Goal: Information Seeking & Learning: Check status

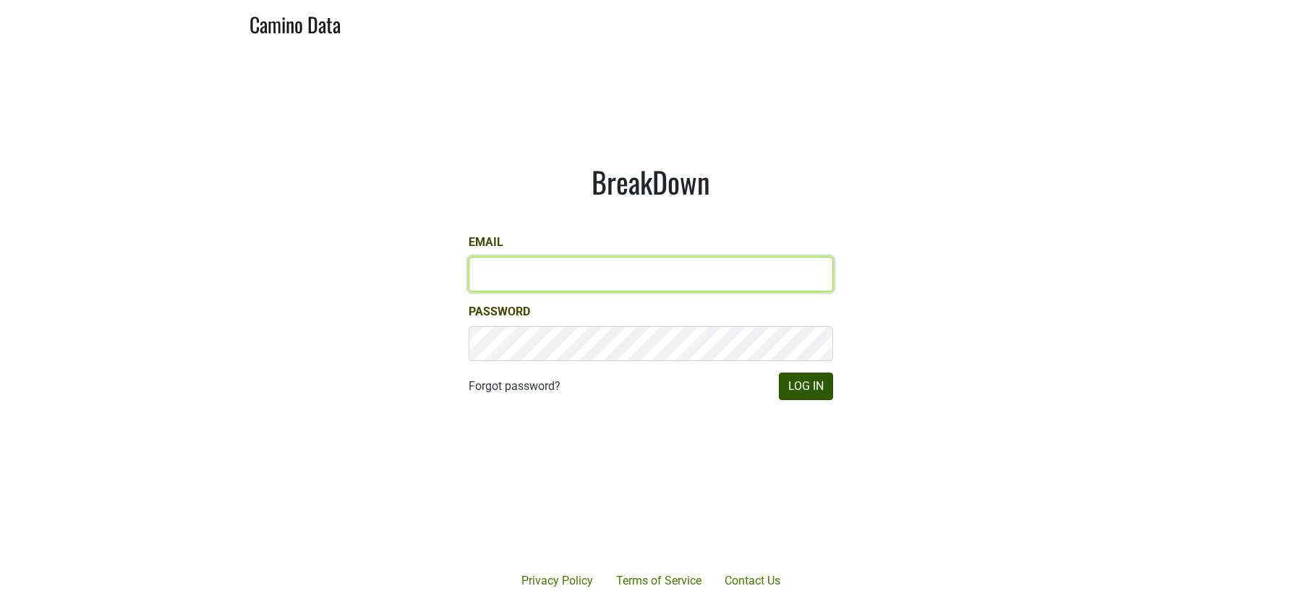
type input "[EMAIL_ADDRESS][DOMAIN_NAME]"
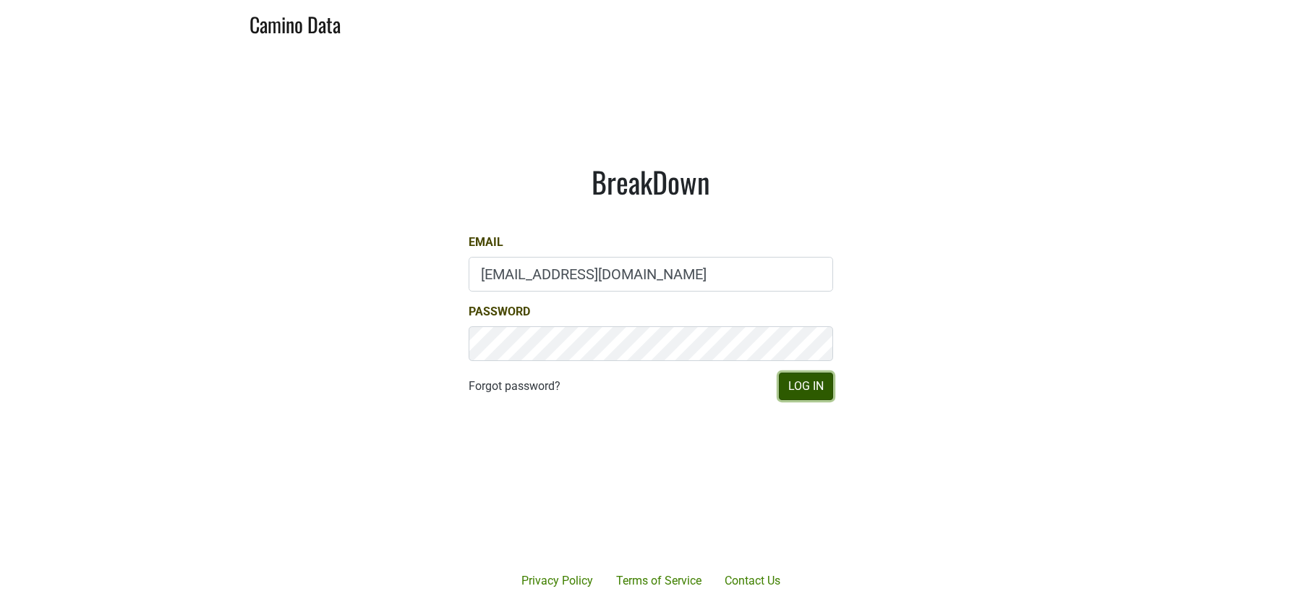
click at [807, 391] on button "Log In" at bounding box center [806, 386] width 54 height 27
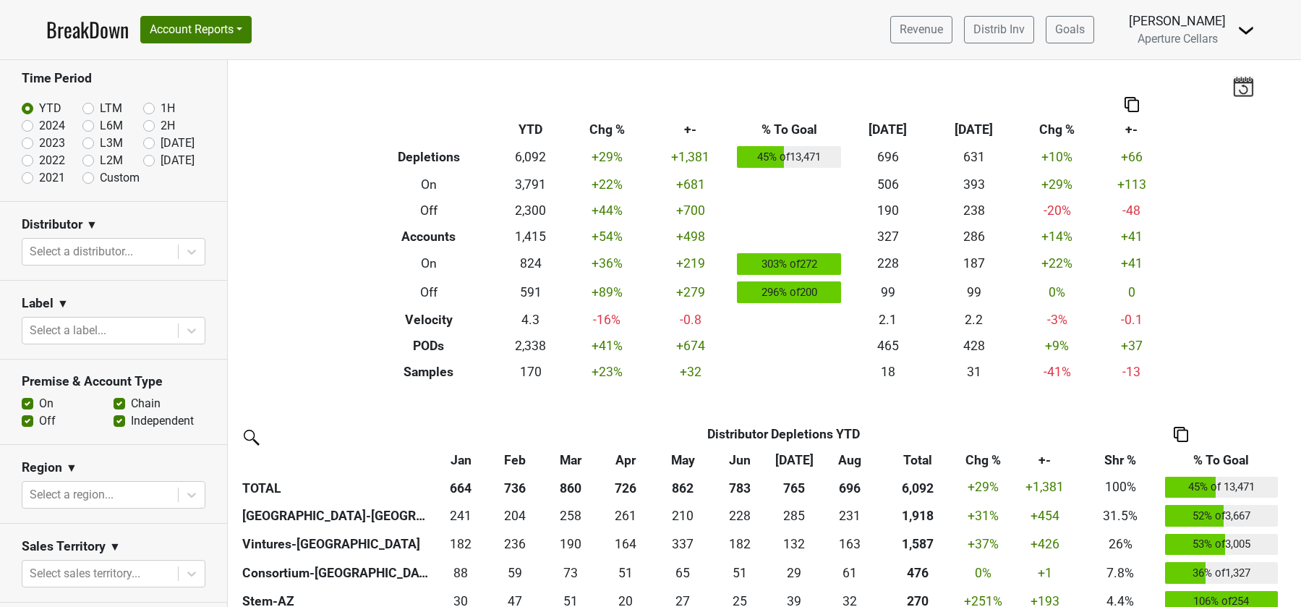
scroll to position [65, 0]
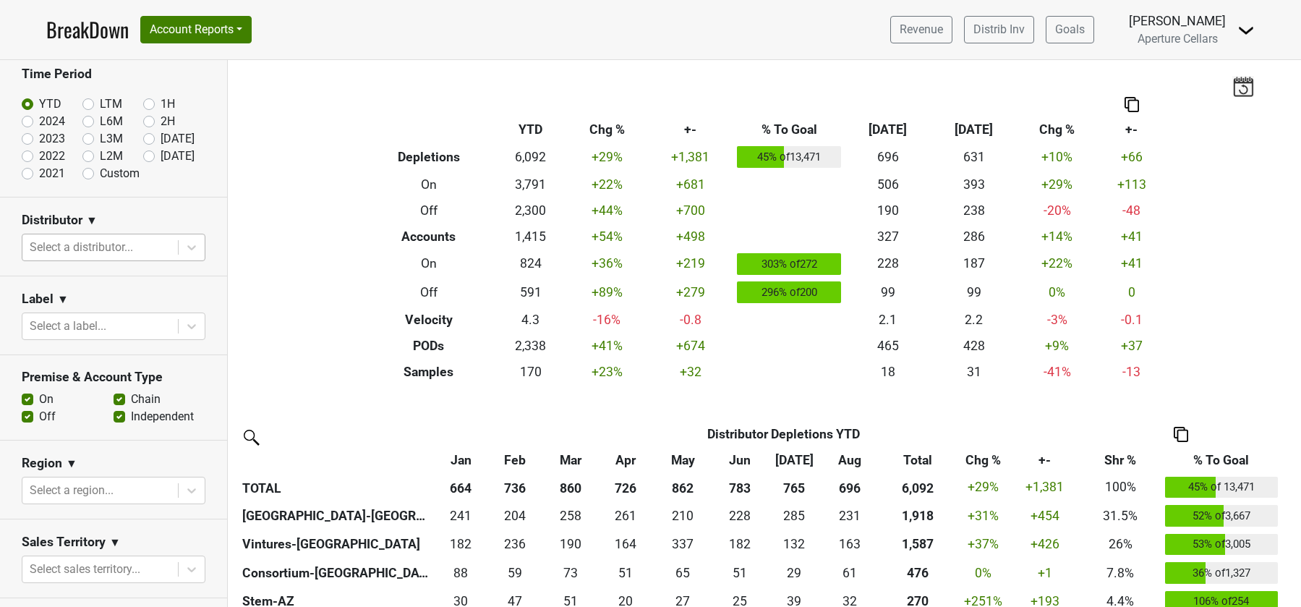
click at [78, 250] on div at bounding box center [100, 247] width 141 height 20
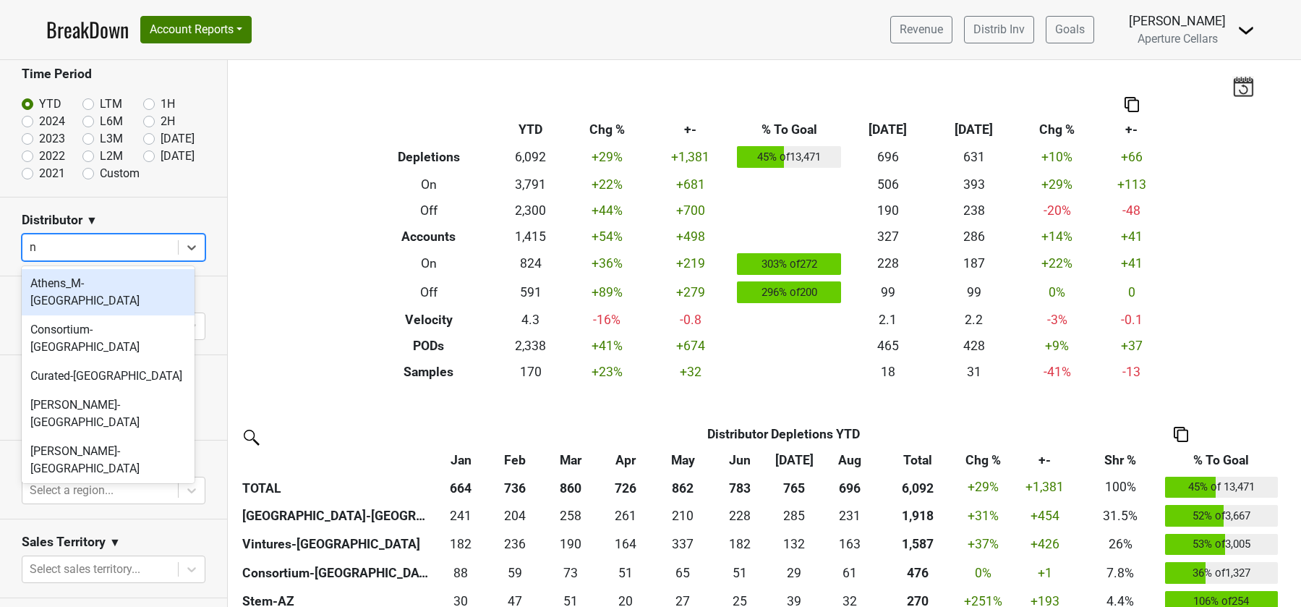
type input "nv"
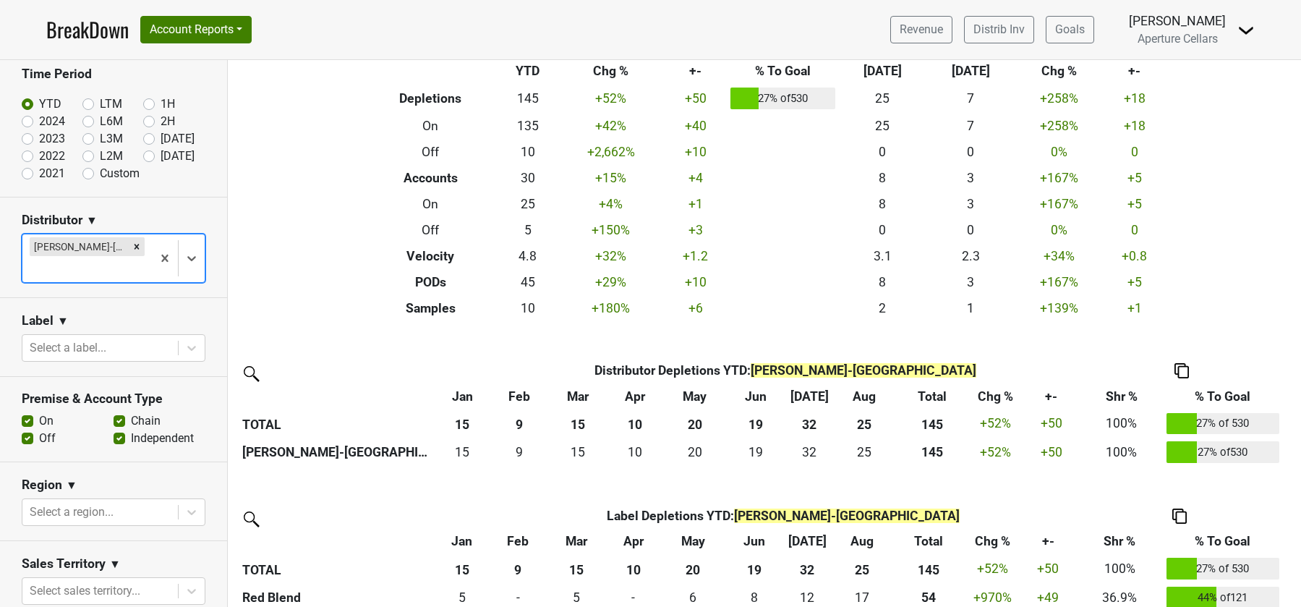
scroll to position [195, 0]
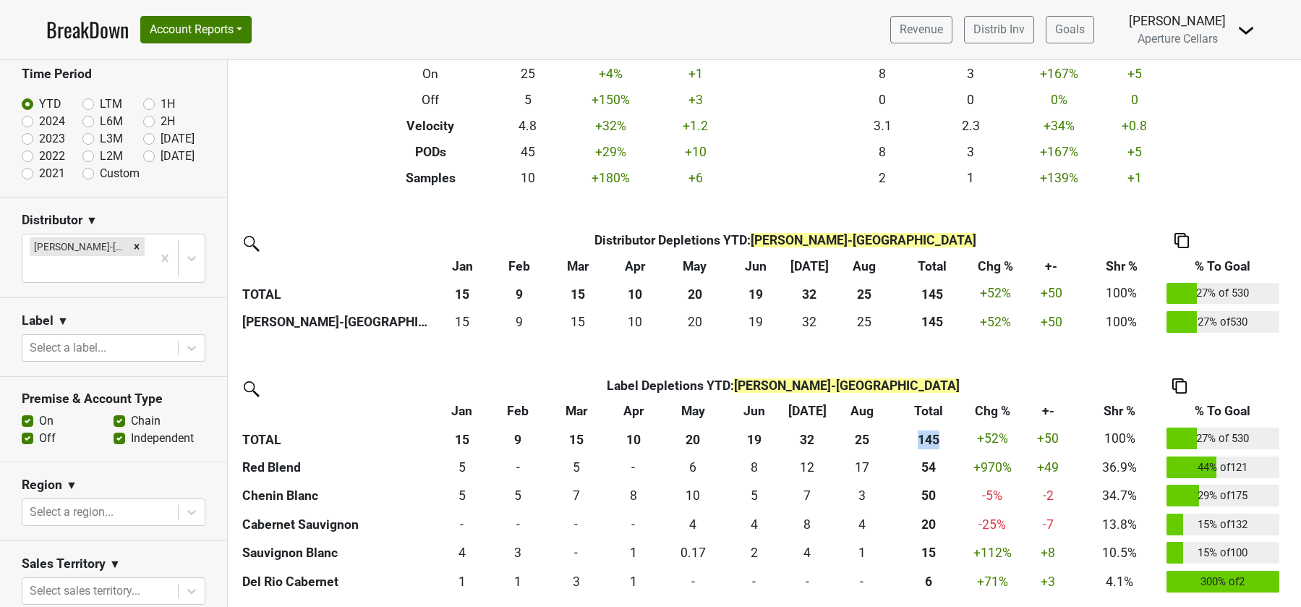
drag, startPoint x: 914, startPoint y: 435, endPoint x: 946, endPoint y: 440, distance: 32.9
click at [946, 440] on th "145" at bounding box center [929, 439] width 74 height 29
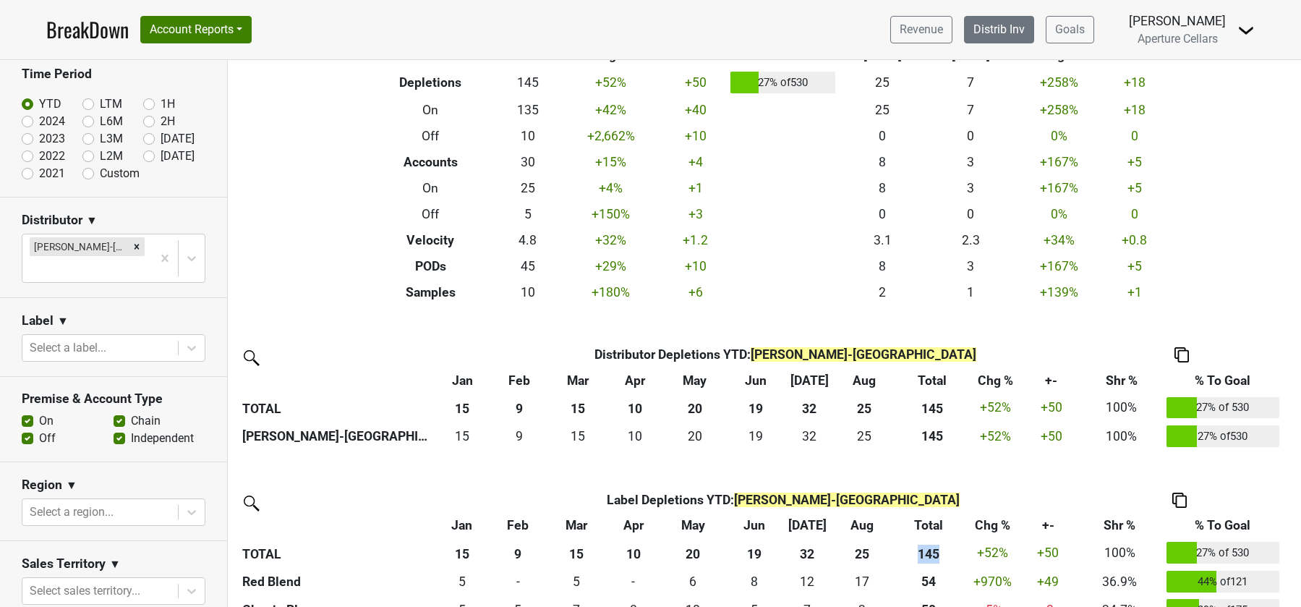
scroll to position [0, 0]
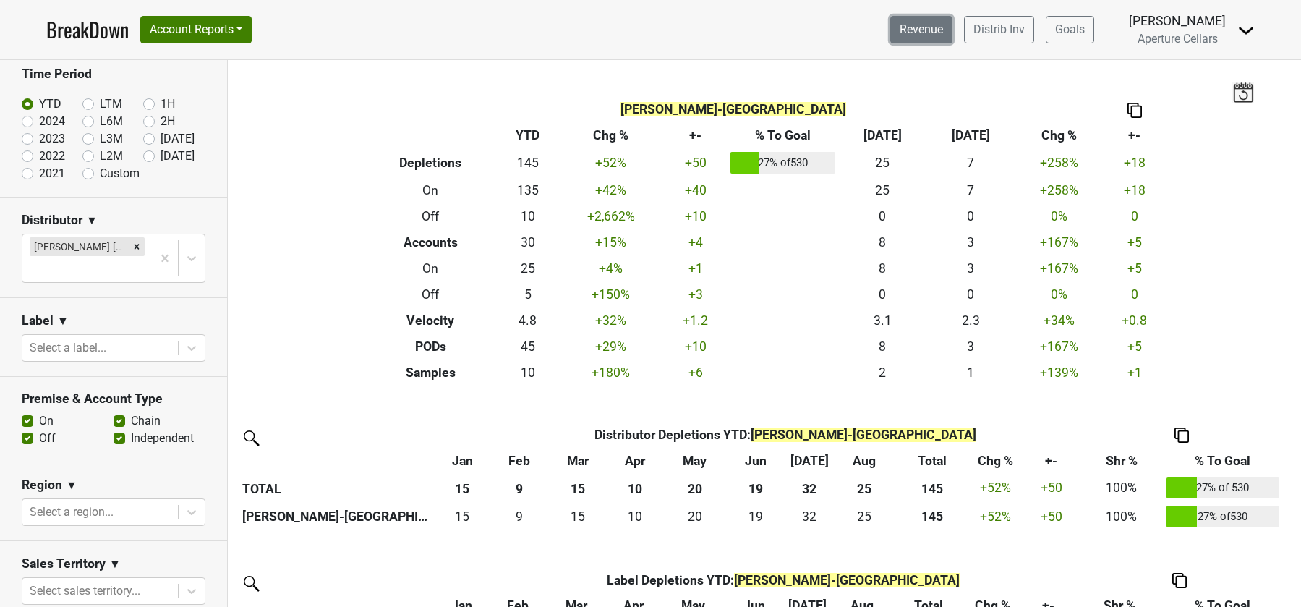
click at [935, 16] on link "Revenue" at bounding box center [921, 29] width 62 height 27
click at [929, 28] on link "Revenue" at bounding box center [921, 29] width 62 height 27
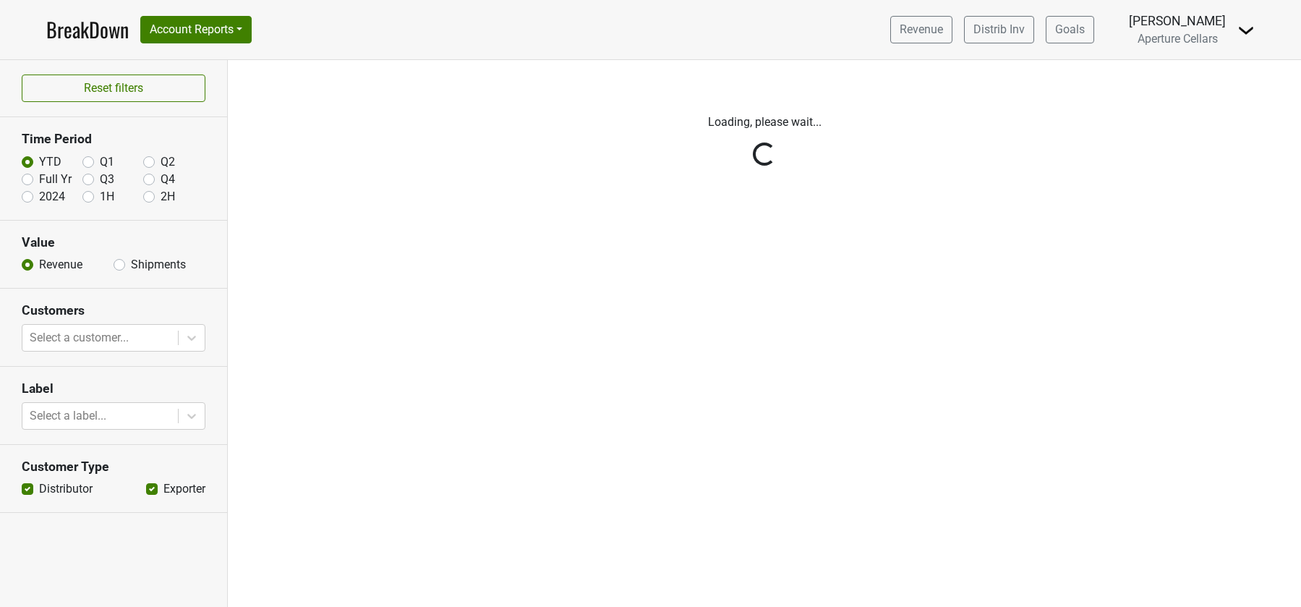
drag, startPoint x: 112, startPoint y: 263, endPoint x: 120, endPoint y: 272, distance: 12.3
click at [113, 263] on div "Reset filters Time Period YTD Q1 Q2 Full Yr Q3 Q4 2024 1H 2H Value Revenue Ship…" at bounding box center [114, 333] width 228 height 547
click at [119, 265] on div "Reset filters Time Period YTD Q1 Q2 Full Yr Q3 Q4 2024 1H 2H Value Revenue Ship…" at bounding box center [114, 333] width 228 height 547
click at [99, 331] on div "Reset filters Time Period YTD Q1 Q2 Full Yr Q3 Q4 2024 1H 2H Value Revenue Ship…" at bounding box center [114, 333] width 228 height 547
click at [120, 263] on div "Reset filters Time Period YTD Q1 Q2 Full Yr Q3 Q4 2024 1H 2H Value Revenue Ship…" at bounding box center [114, 333] width 228 height 547
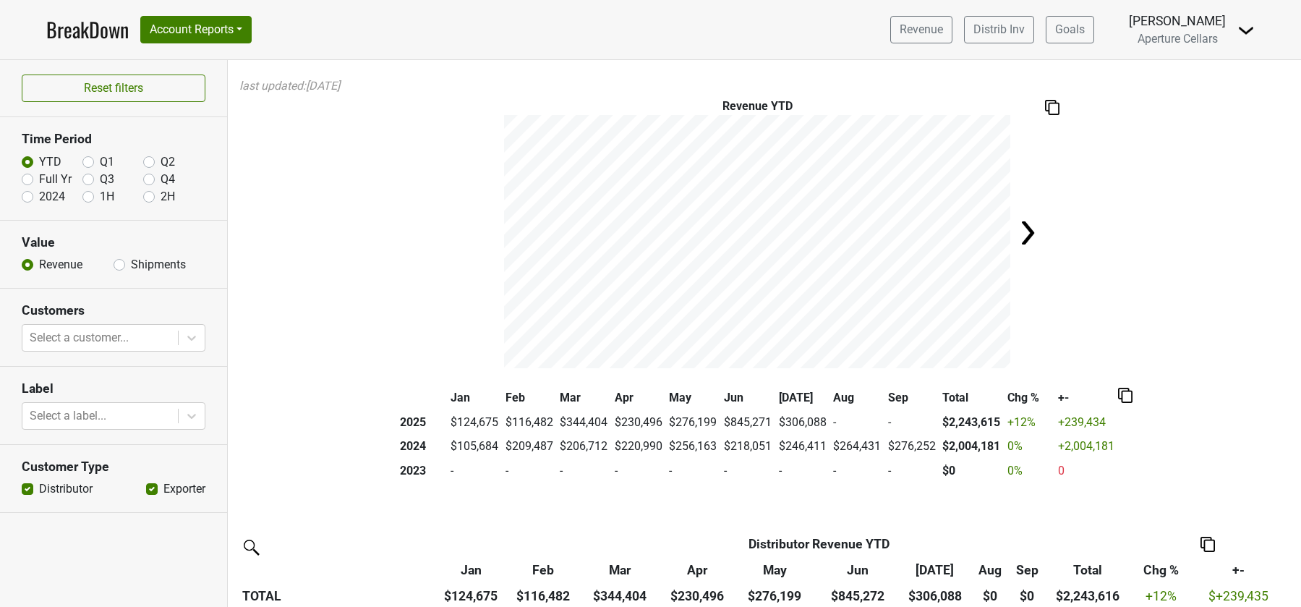
click at [131, 263] on label "Shipments" at bounding box center [158, 264] width 55 height 17
click at [120, 263] on input "Shipments" at bounding box center [120, 263] width 12 height 14
radio input "true"
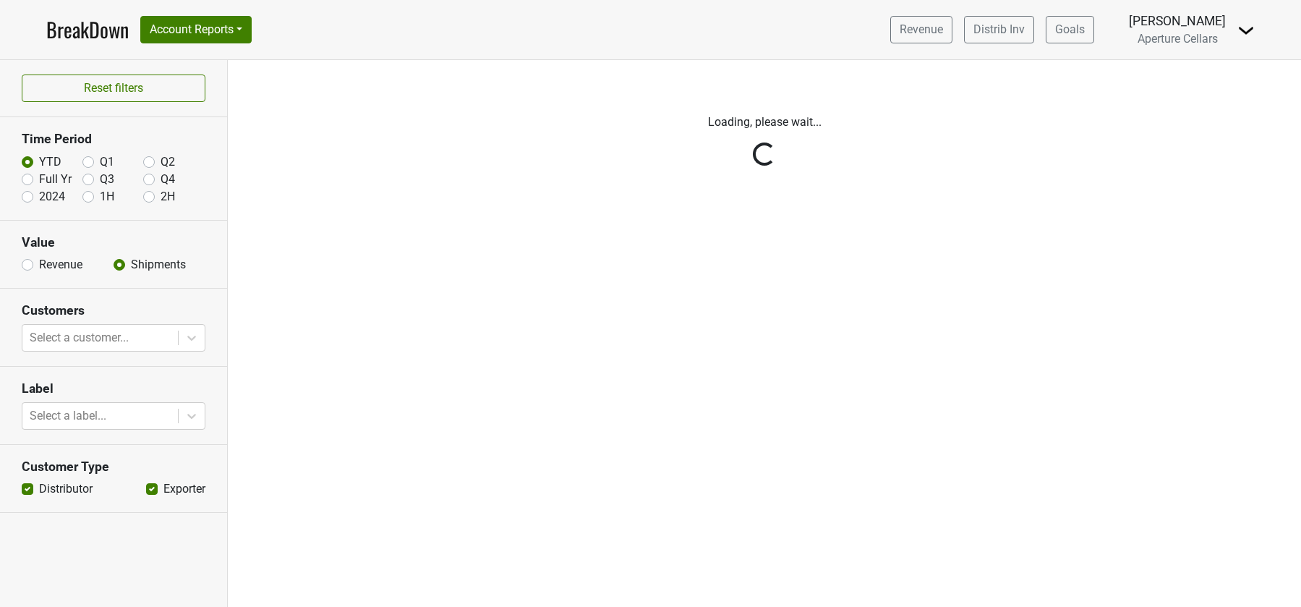
click at [127, 337] on div "Reset filters Time Period YTD Q1 Q2 Full Yr Q3 Q4 2024 1H 2H Value Revenue Ship…" at bounding box center [114, 333] width 228 height 547
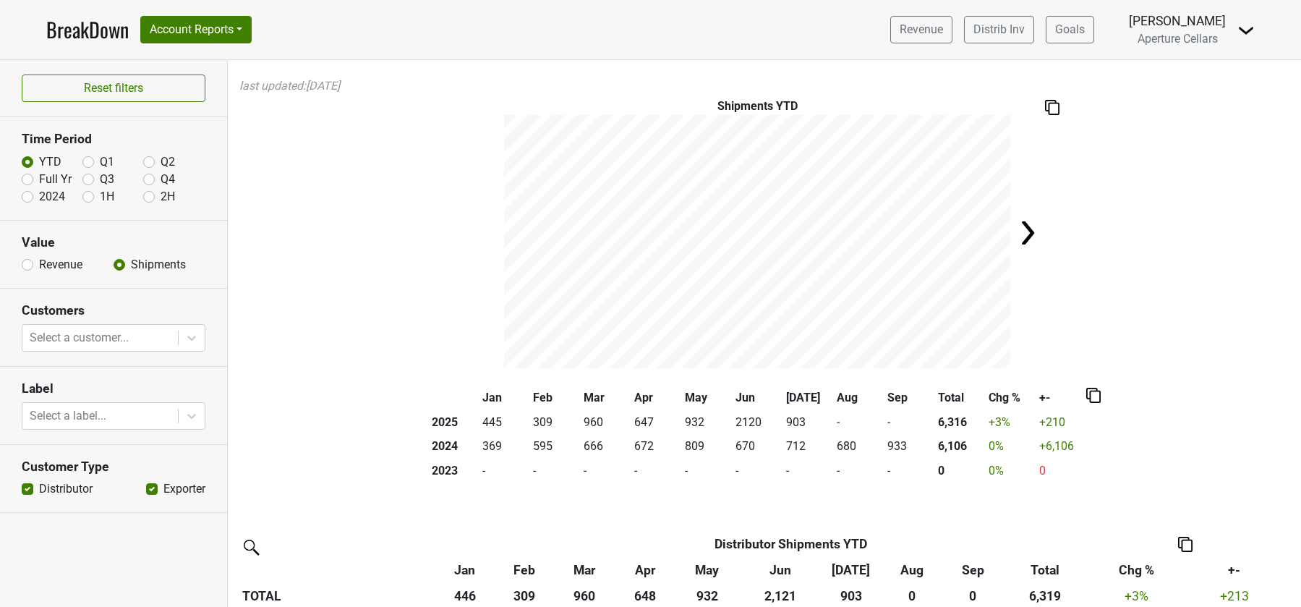
click at [125, 343] on div at bounding box center [100, 338] width 141 height 20
type input "n"
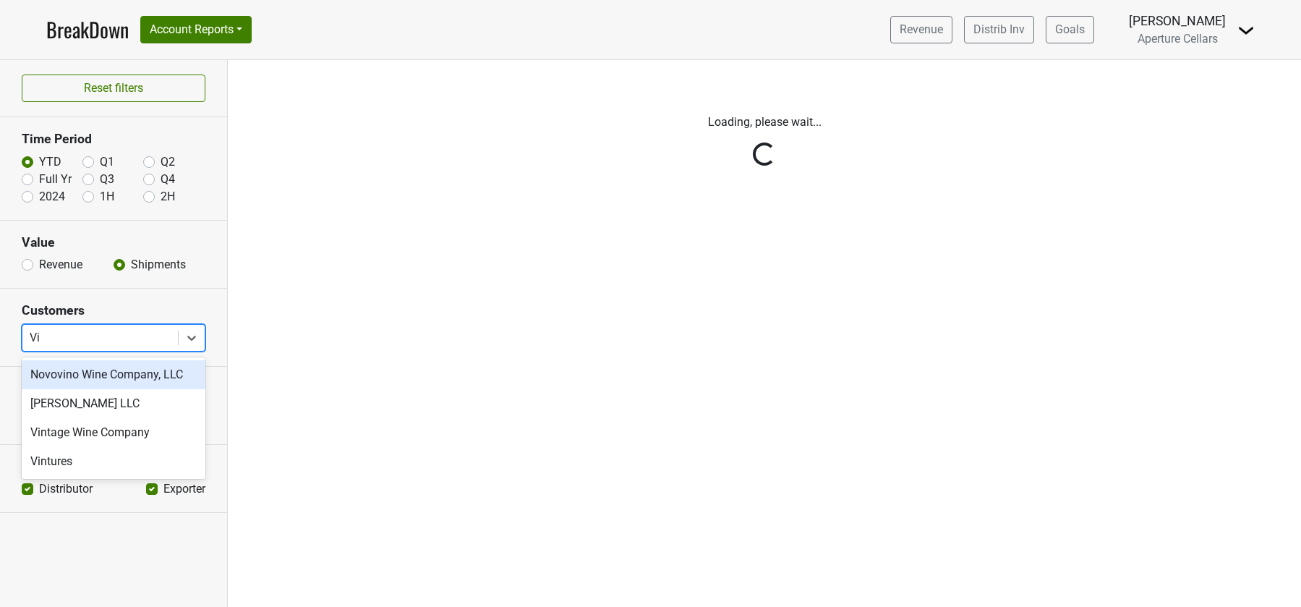
type input "Vin"
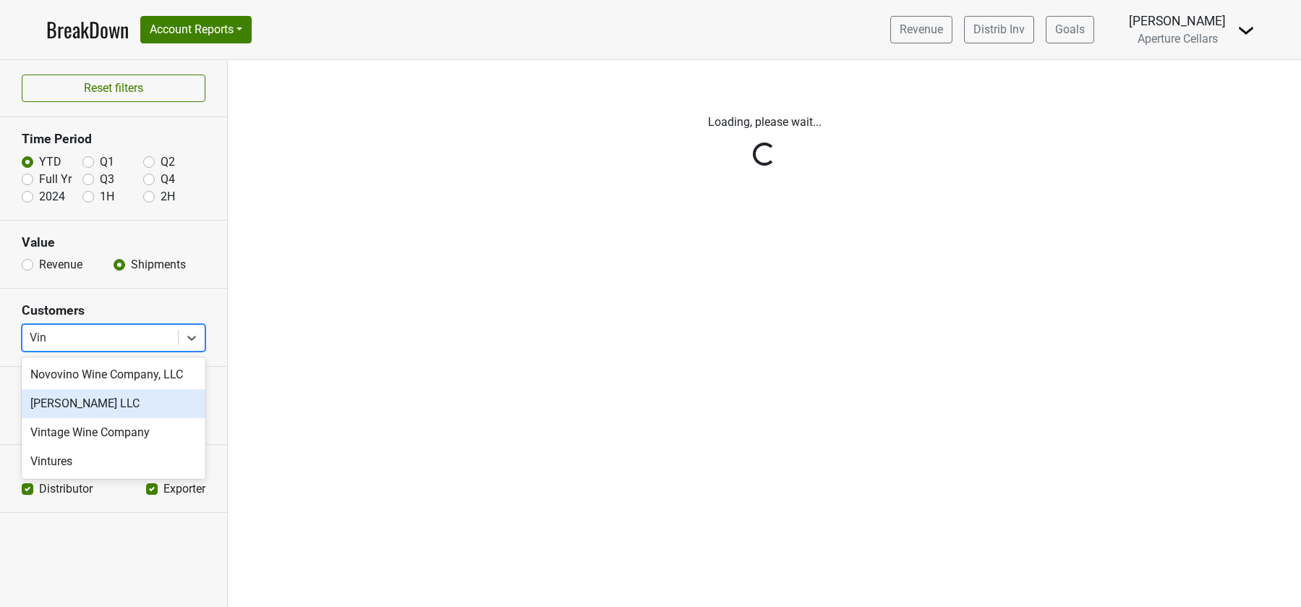
click at [119, 407] on div "Vin Sauvage LLC" at bounding box center [114, 403] width 184 height 29
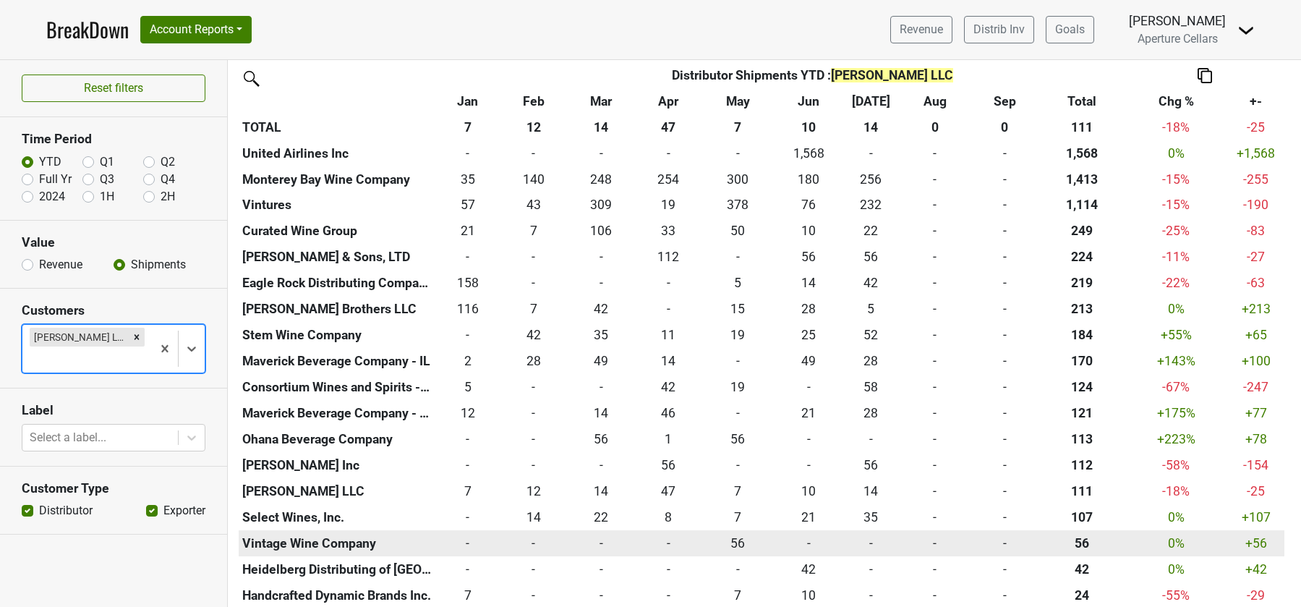
scroll to position [487, 0]
